Goal: Task Accomplishment & Management: Complete application form

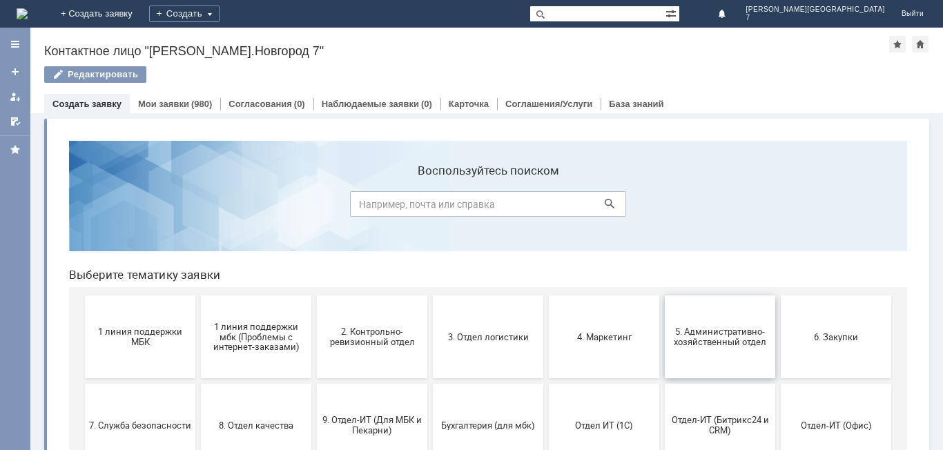
click at [731, 327] on span "5. Административно-хозяйственный отдел" at bounding box center [720, 336] width 102 height 21
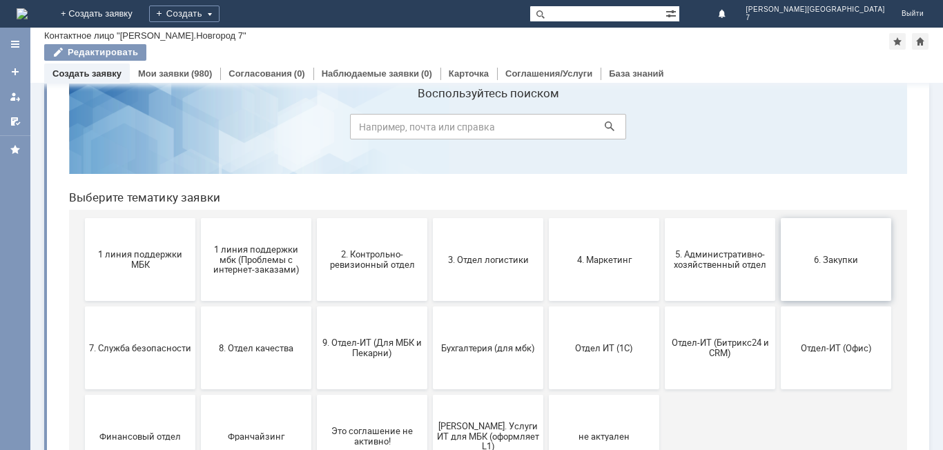
scroll to position [69, 0]
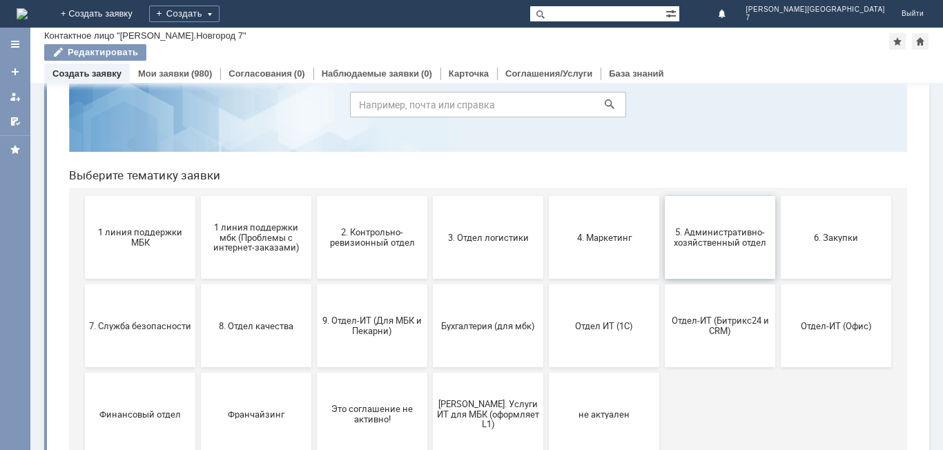
click at [693, 244] on span "5. Административно-хозяйственный отдел" at bounding box center [720, 237] width 102 height 21
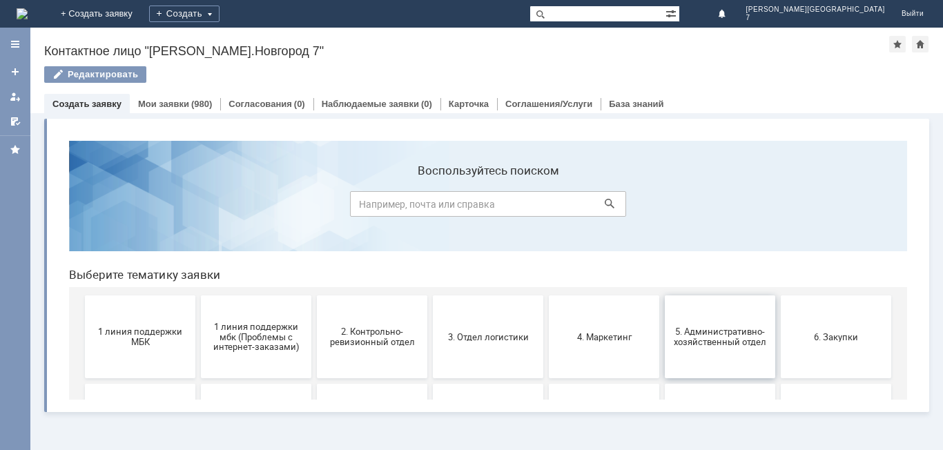
scroll to position [0, 0]
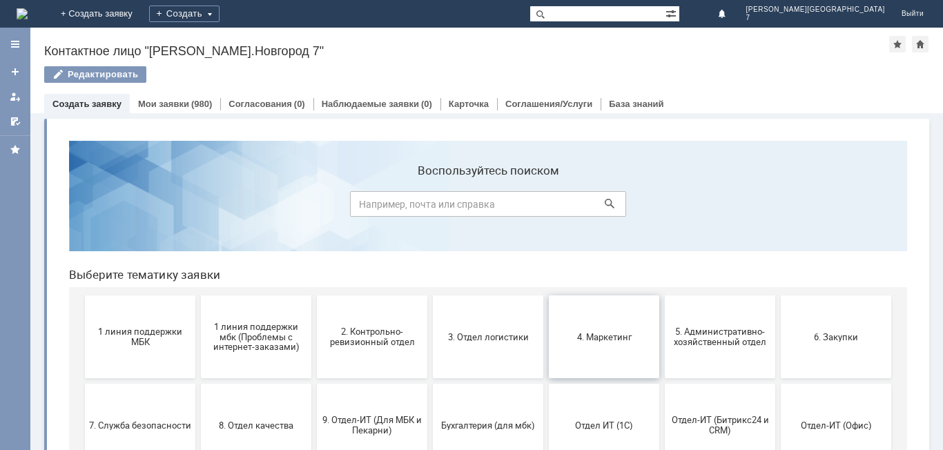
click at [615, 350] on button "4. Маркетинг" at bounding box center [604, 336] width 110 height 83
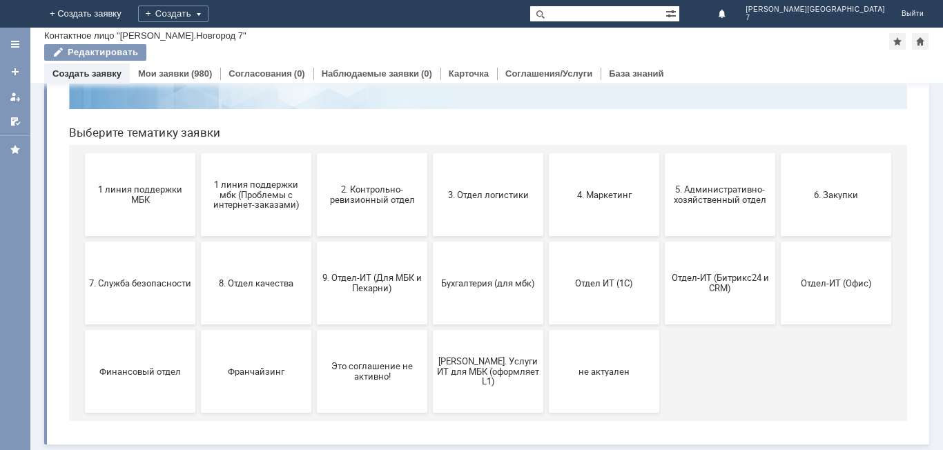
scroll to position [112, 0]
click at [518, 210] on button "3. Отдел логистики" at bounding box center [488, 194] width 110 height 83
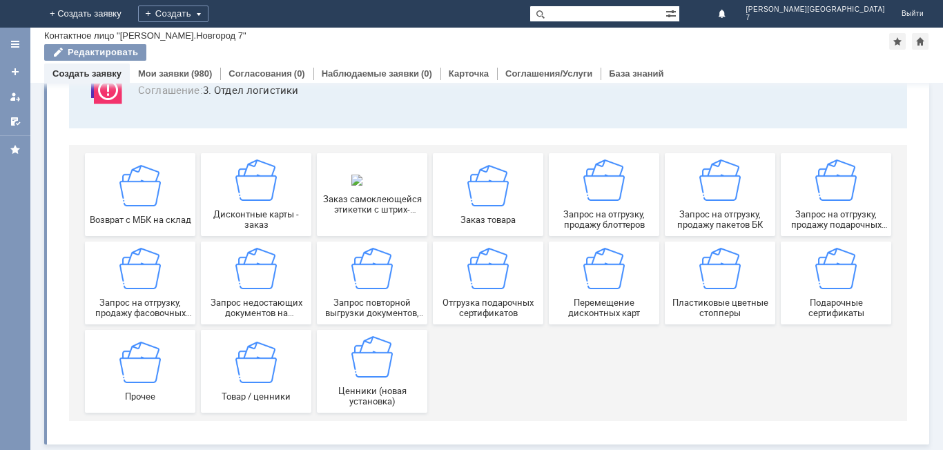
scroll to position [115, 0]
click at [716, 291] on div "Пластиковые цветные стопперы" at bounding box center [720, 283] width 102 height 70
click at [179, 308] on span "Запрос на отгрузку, продажу фасовочных пакетов" at bounding box center [140, 307] width 102 height 21
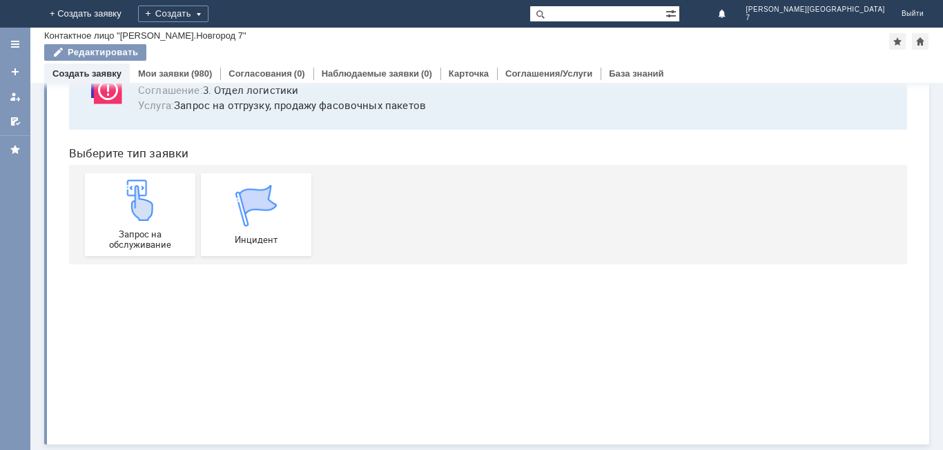
scroll to position [0, 0]
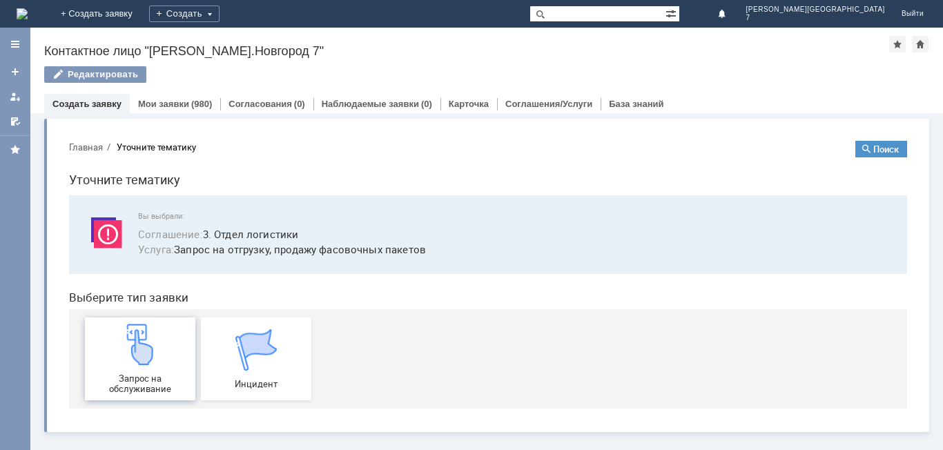
click at [139, 363] on img at bounding box center [139, 344] width 41 height 41
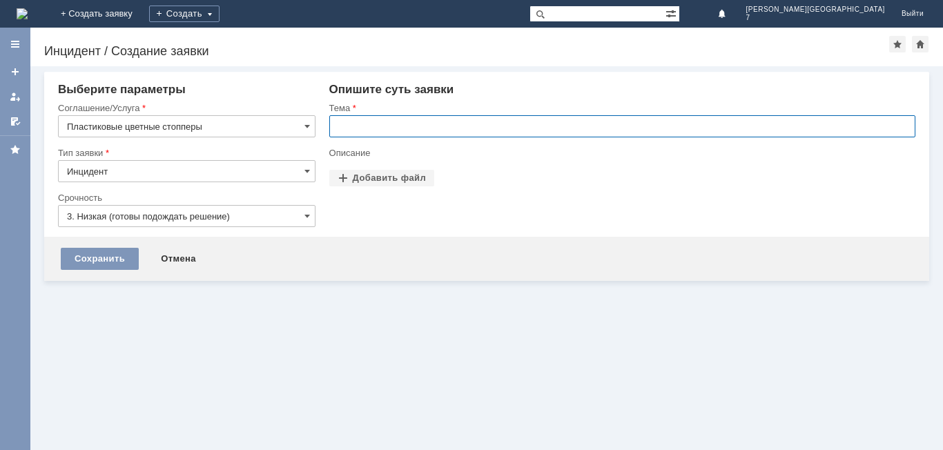
click at [503, 124] on input "text" at bounding box center [622, 126] width 586 height 22
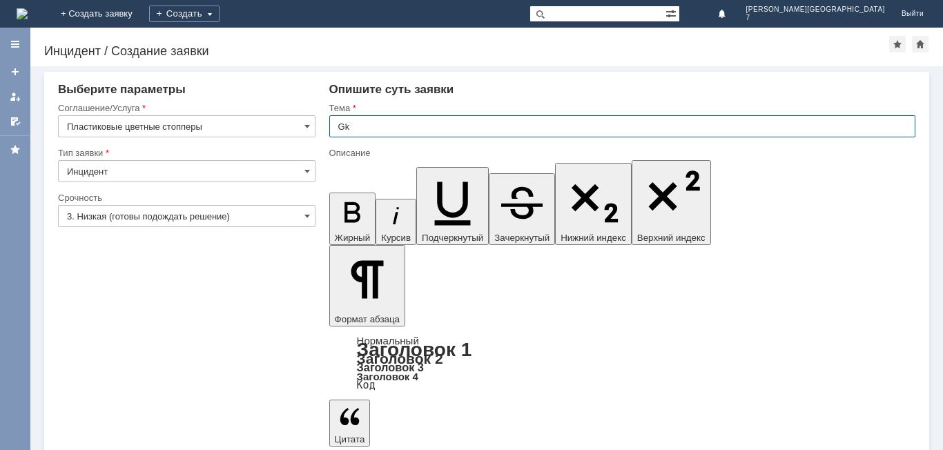
type input "G"
type input "C"
type input "Стопперы на НН7"
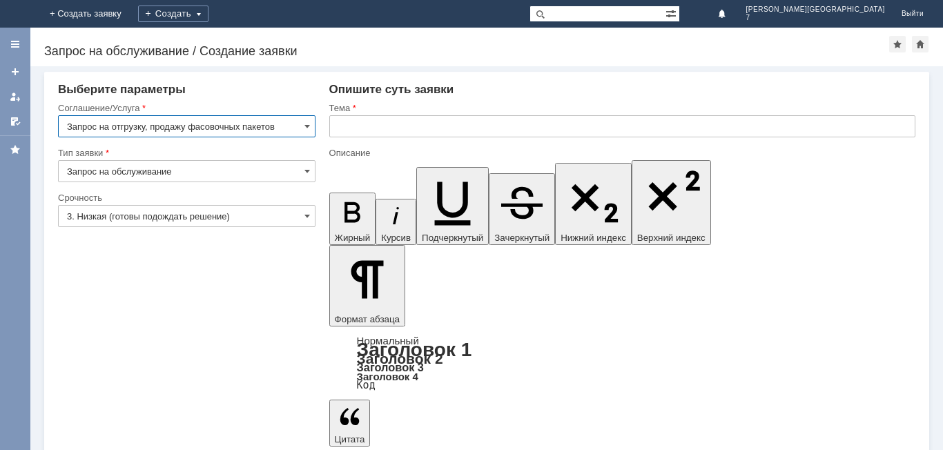
click at [484, 126] on input "text" at bounding box center [622, 126] width 586 height 22
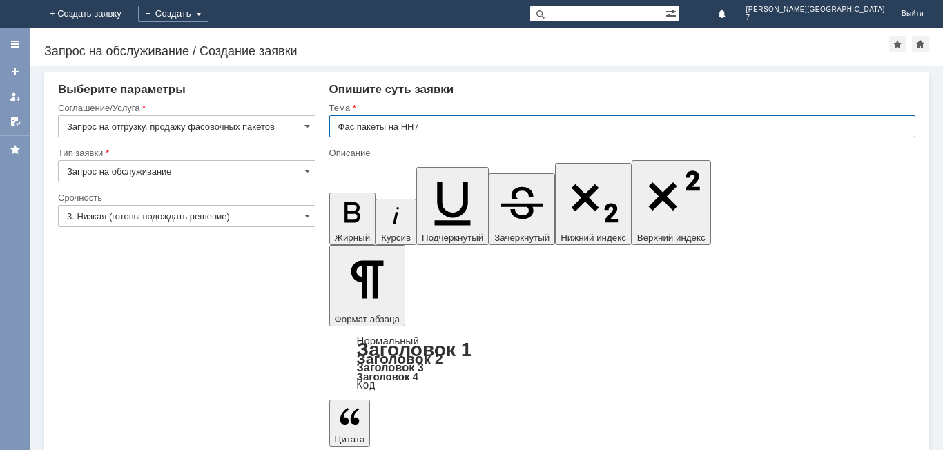
type input "Фас пакеты на НН7"
